Goal: Task Accomplishment & Management: Complete application form

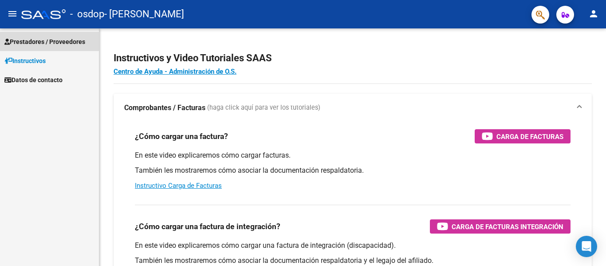
click at [59, 42] on span "Prestadores / Proveedores" at bounding box center [44, 42] width 81 height 10
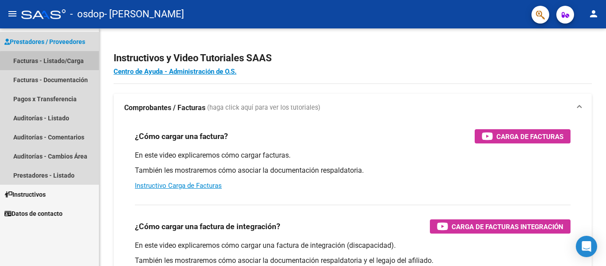
click at [66, 63] on link "Facturas - Listado/Carga" at bounding box center [49, 60] width 99 height 19
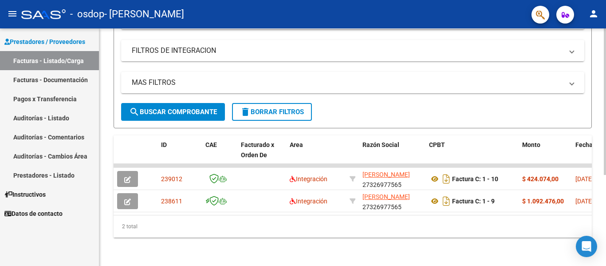
scroll to position [148, 0]
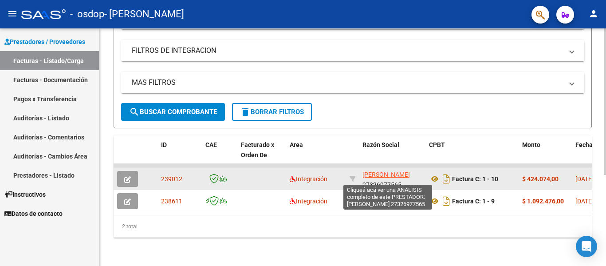
click at [388, 171] on span "[PERSON_NAME]" at bounding box center [385, 174] width 47 height 7
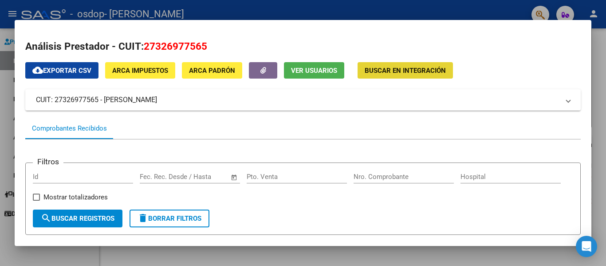
click at [398, 71] on span "Buscar en Integración" at bounding box center [405, 71] width 81 height 8
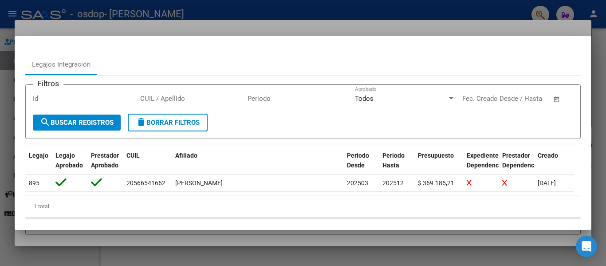
click at [99, 97] on input "Id" at bounding box center [83, 98] width 100 height 8
click at [161, 98] on input "CUIL / Apellido" at bounding box center [190, 98] width 100 height 8
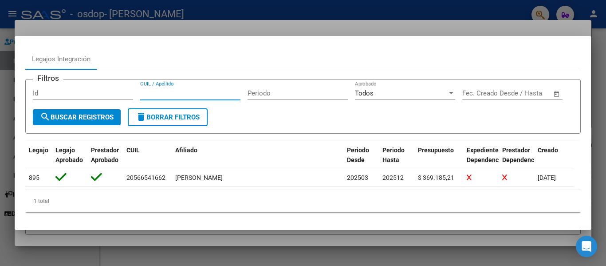
scroll to position [28, 0]
click at [5, 103] on div at bounding box center [303, 133] width 606 height 266
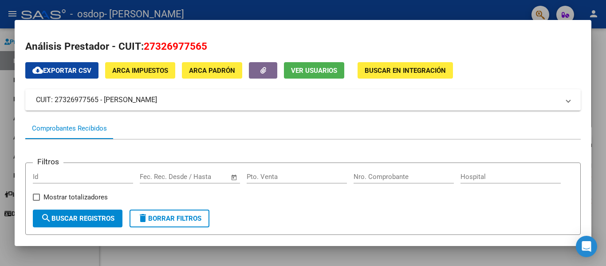
click at [4, 105] on div at bounding box center [303, 133] width 606 height 266
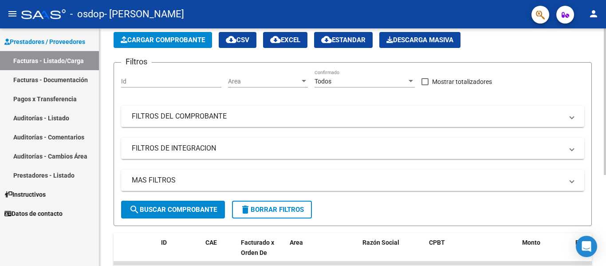
scroll to position [0, 0]
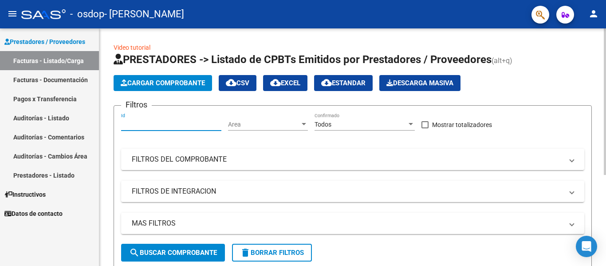
click at [164, 125] on input "Id" at bounding box center [171, 125] width 100 height 8
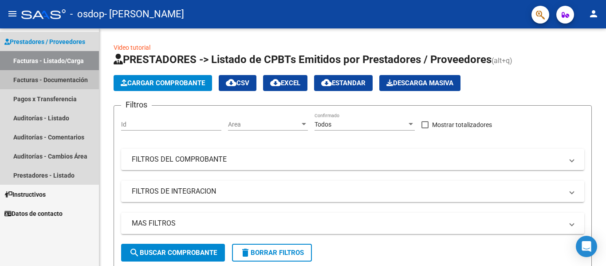
click at [67, 80] on link "Facturas - Documentación" at bounding box center [49, 79] width 99 height 19
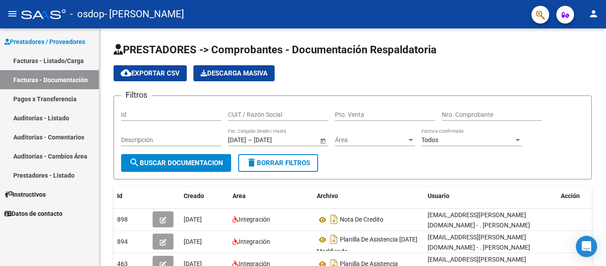
click at [63, 39] on span "Prestadores / Proveedores" at bounding box center [44, 42] width 81 height 10
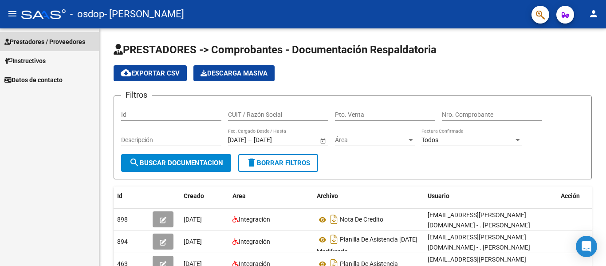
click at [63, 39] on span "Prestadores / Proveedores" at bounding box center [44, 42] width 81 height 10
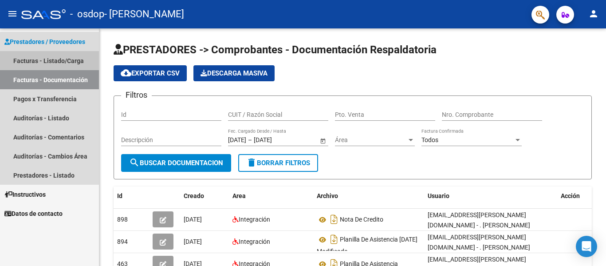
click at [67, 63] on link "Facturas - Listado/Carga" at bounding box center [49, 60] width 99 height 19
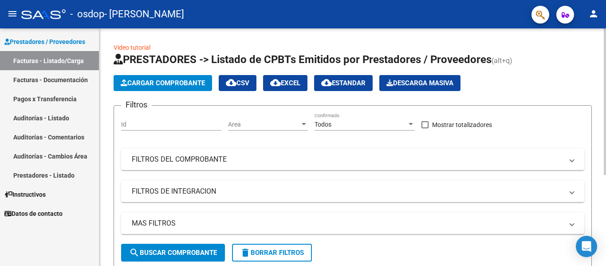
click at [155, 81] on span "Cargar Comprobante" at bounding box center [163, 83] width 84 height 8
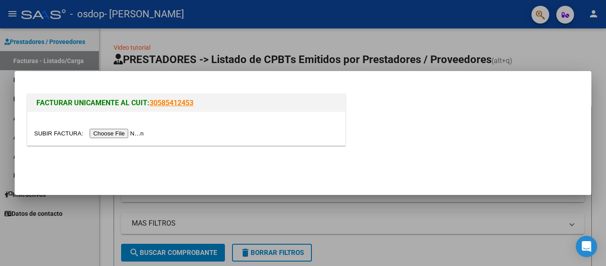
click at [129, 134] on input "file" at bounding box center [90, 133] width 112 height 9
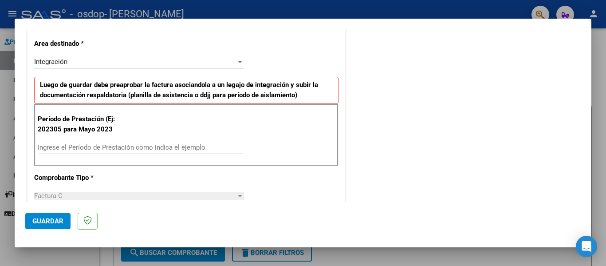
scroll to position [217, 0]
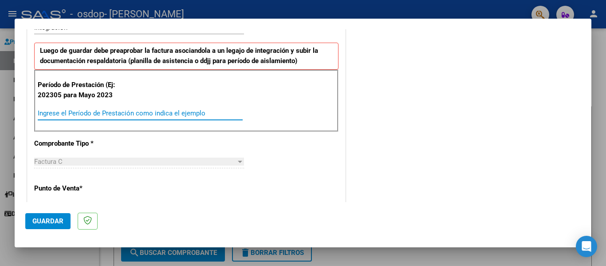
click at [139, 114] on input "Ingrese el Período de Prestación como indica el ejemplo" at bounding box center [140, 113] width 205 height 8
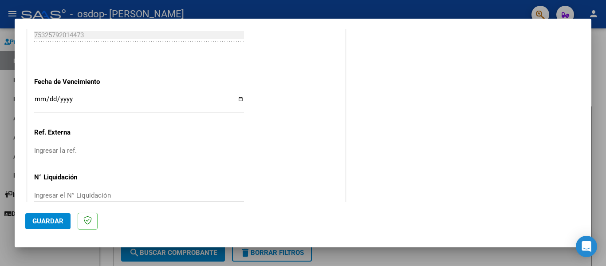
scroll to position [582, 0]
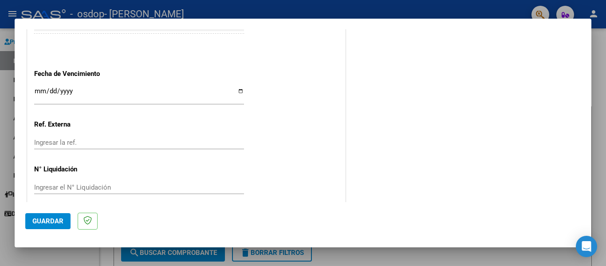
type input "202507"
click at [157, 91] on input "Ingresar la fecha" at bounding box center [139, 94] width 210 height 14
click at [236, 92] on input "Ingresar la fecha" at bounding box center [139, 94] width 210 height 14
type input "[DATE]"
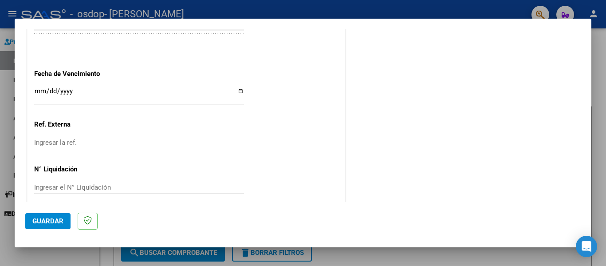
scroll to position [591, 0]
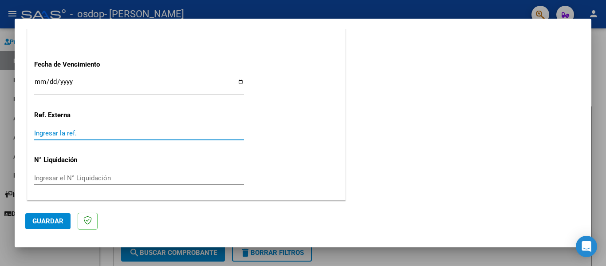
click at [51, 133] on input "Ingresar la ref." at bounding box center [139, 133] width 210 height 8
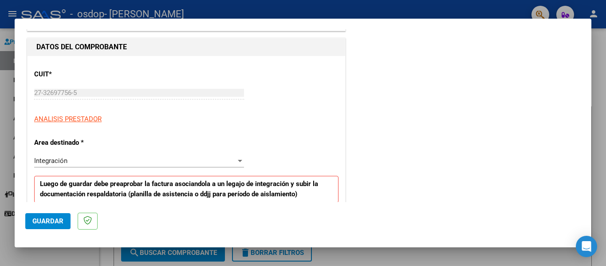
scroll to position [85, 0]
drag, startPoint x: 59, startPoint y: 116, endPoint x: 48, endPoint y: 118, distance: 11.7
click at [48, 118] on span "ANALISIS PRESTADOR" at bounding box center [67, 118] width 67 height 8
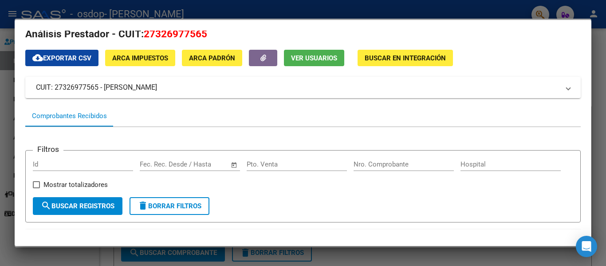
scroll to position [0, 0]
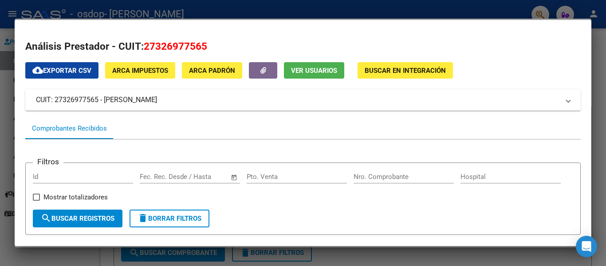
click at [0, 124] on div at bounding box center [303, 133] width 606 height 266
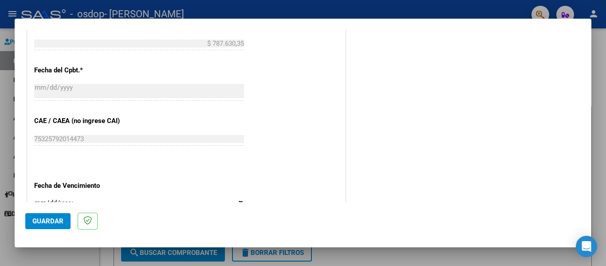
scroll to position [471, 0]
click at [53, 217] on button "Guardar" at bounding box center [47, 221] width 45 height 16
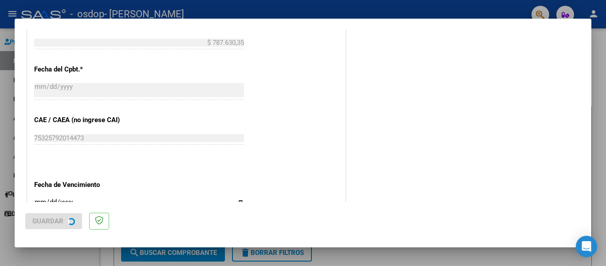
scroll to position [0, 0]
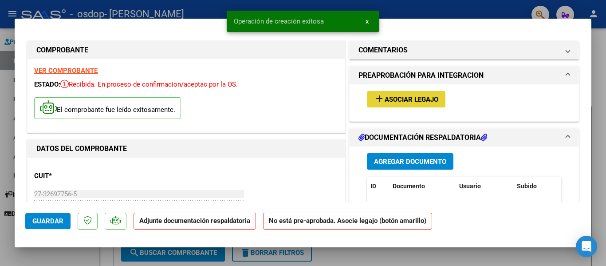
click at [407, 102] on span "Asociar Legajo" at bounding box center [412, 99] width 54 height 8
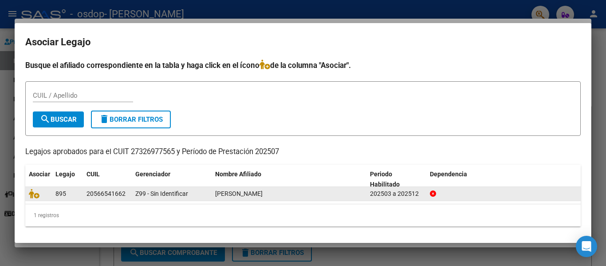
click at [231, 193] on span "[PERSON_NAME]" at bounding box center [238, 193] width 47 height 7
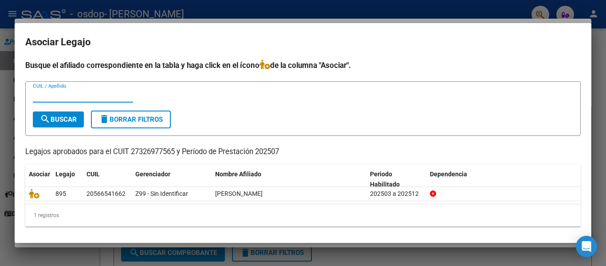
click at [65, 96] on input "CUIL / Apellido" at bounding box center [83, 95] width 100 height 8
type input "20566541662"
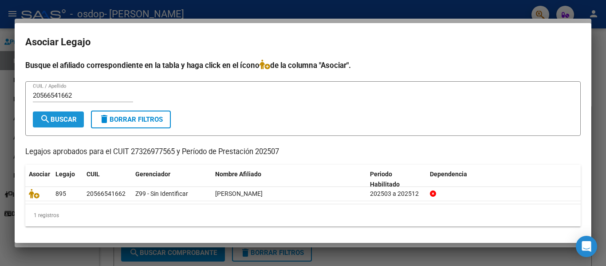
click at [66, 120] on span "search Buscar" at bounding box center [58, 119] width 37 height 8
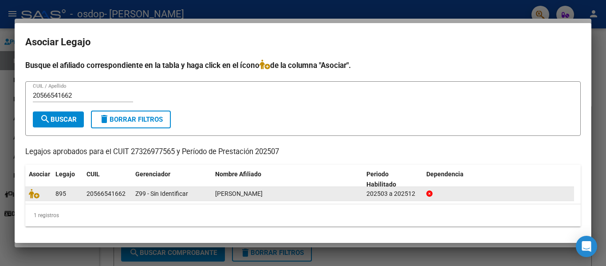
click at [62, 191] on span "895" at bounding box center [60, 193] width 11 height 7
click at [37, 194] on icon at bounding box center [34, 194] width 11 height 10
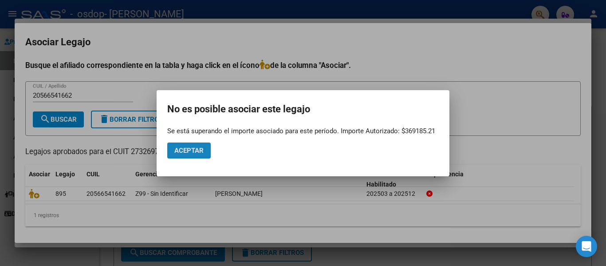
click at [185, 153] on span "Aceptar" at bounding box center [188, 150] width 29 height 8
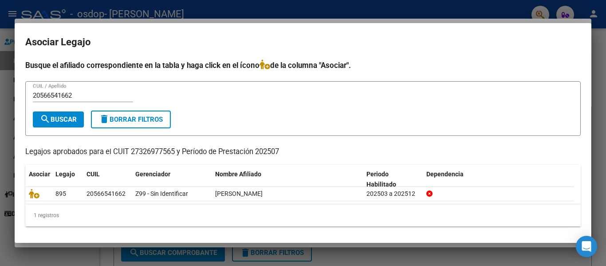
click at [3, 142] on div at bounding box center [303, 133] width 606 height 266
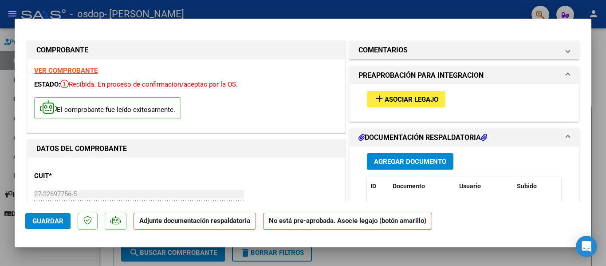
click at [403, 162] on span "Agregar Documento" at bounding box center [410, 161] width 72 height 8
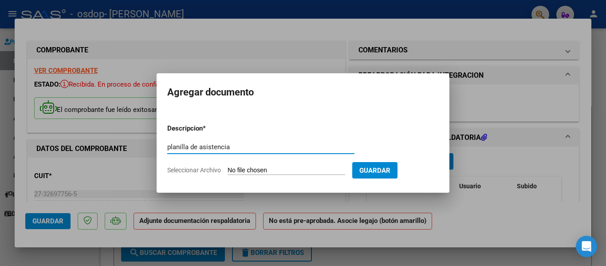
type input "planilla de asistencia"
click at [286, 171] on input "Seleccionar Archivo" at bounding box center [287, 170] width 118 height 8
click at [318, 168] on input "Seleccionar Archivo" at bounding box center [287, 170] width 118 height 8
type input "C:\fakepath\planilla [DATE].jpeg"
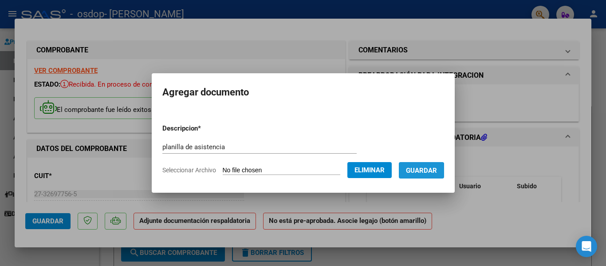
click at [429, 171] on span "Guardar" at bounding box center [421, 170] width 31 height 8
